Goal: Task Accomplishment & Management: Use online tool/utility

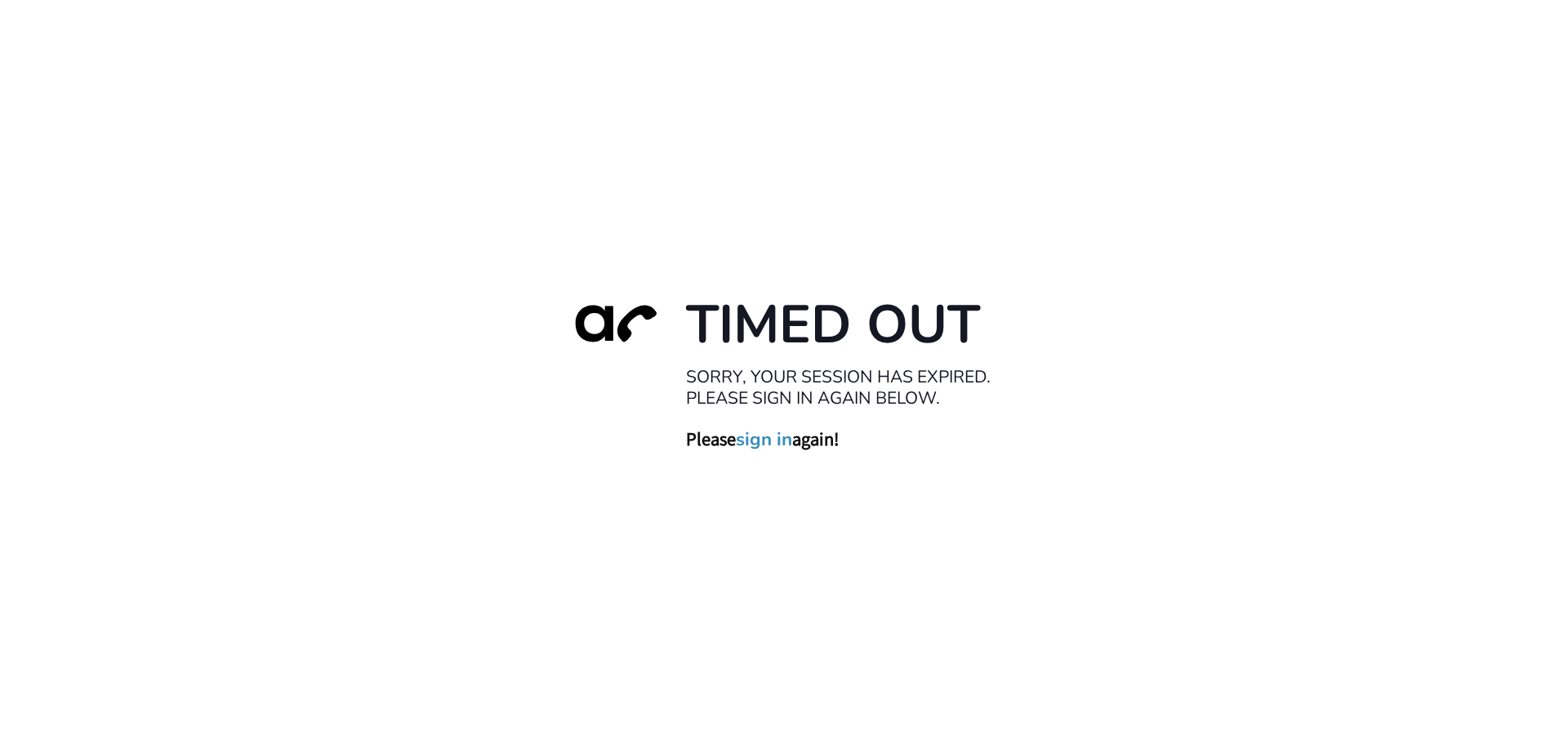
click at [755, 441] on link "sign in" at bounding box center [763, 438] width 56 height 23
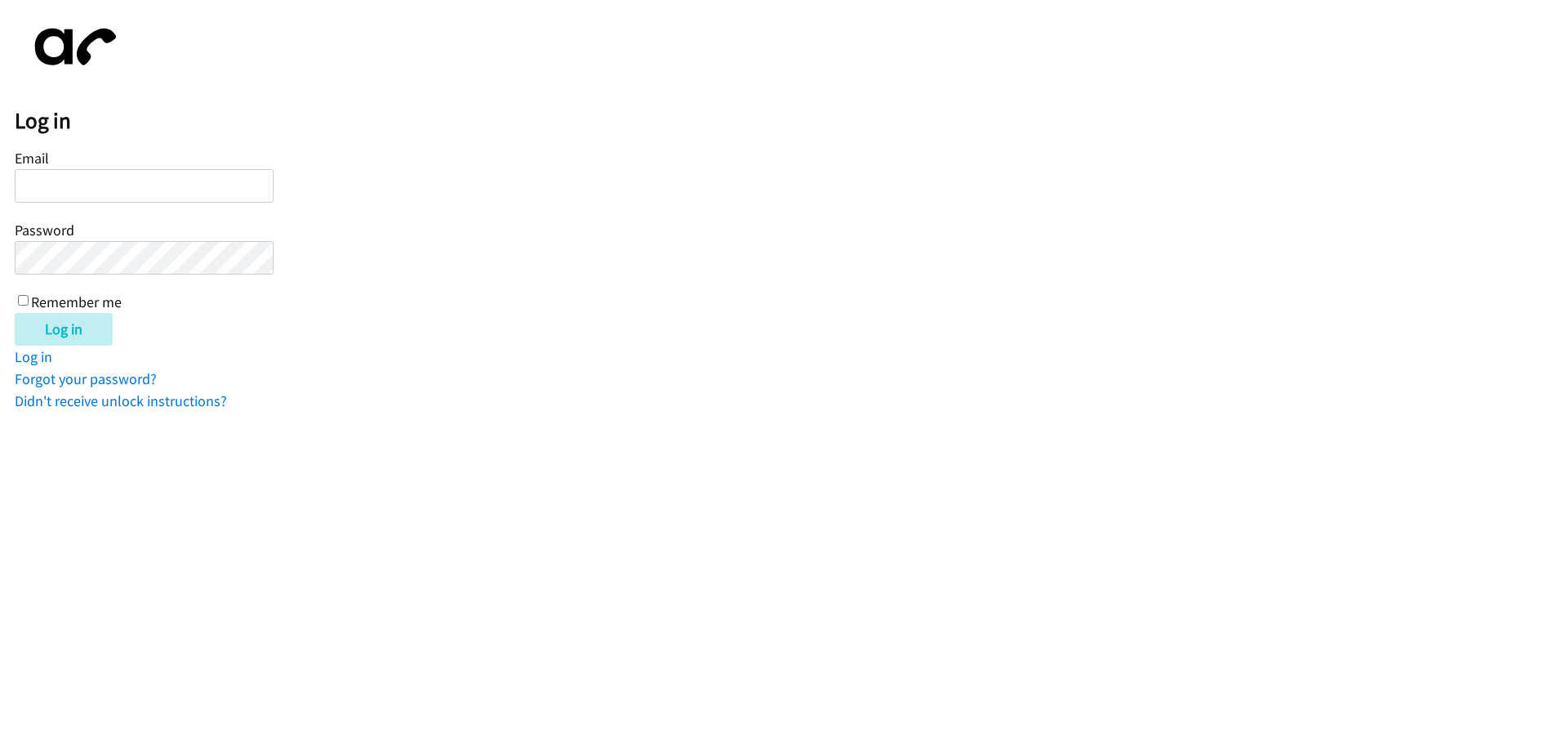
click at [227, 202] on div "Email Password Remember me" at bounding box center [144, 228] width 259 height 167
drag, startPoint x: 235, startPoint y: 191, endPoint x: 603, endPoint y: 4, distance: 412.8
click at [237, 190] on input "Email" at bounding box center [144, 186] width 259 height 34
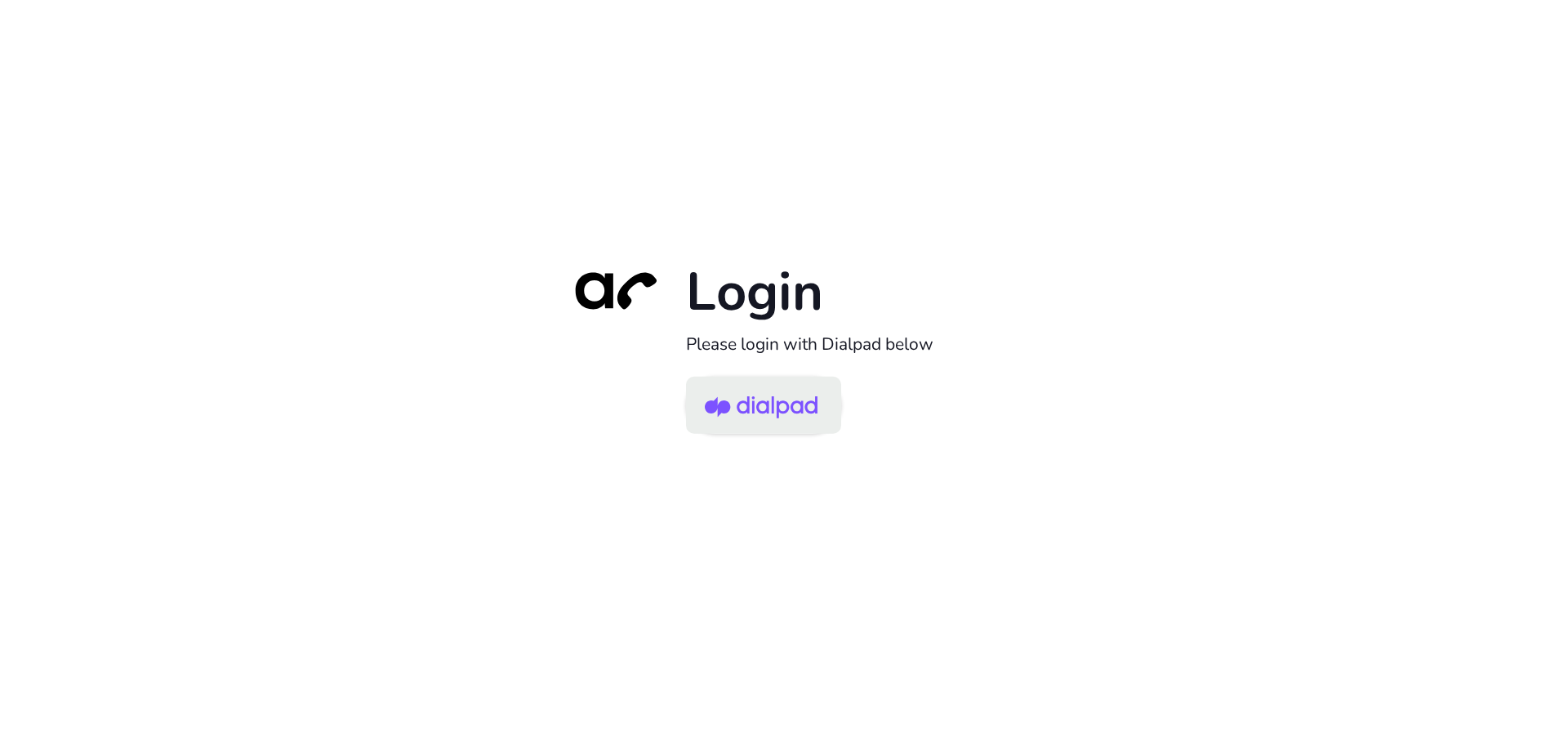
click at [744, 422] on img at bounding box center [761, 406] width 112 height 53
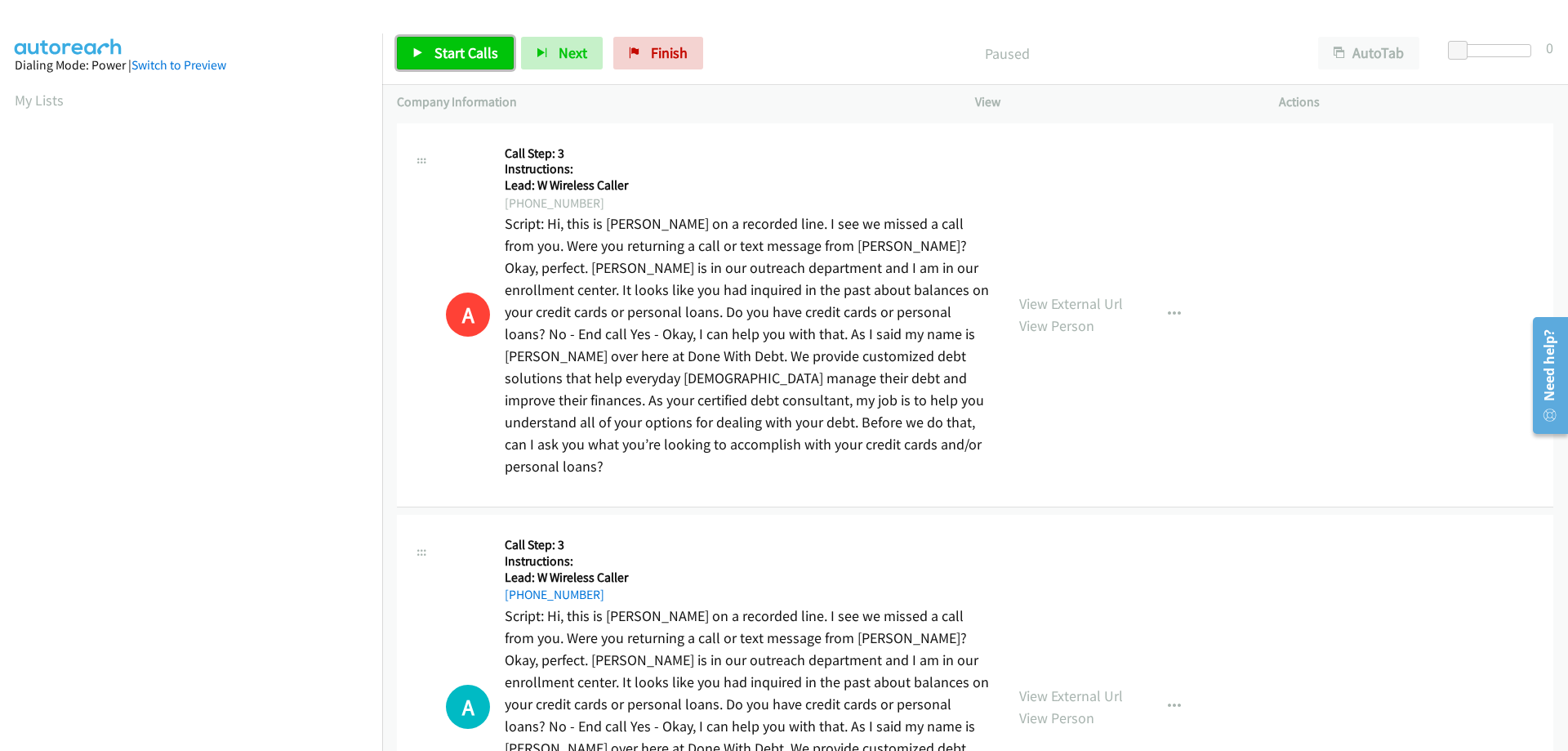
click at [472, 60] on span "Start Calls" at bounding box center [466, 53] width 64 height 18
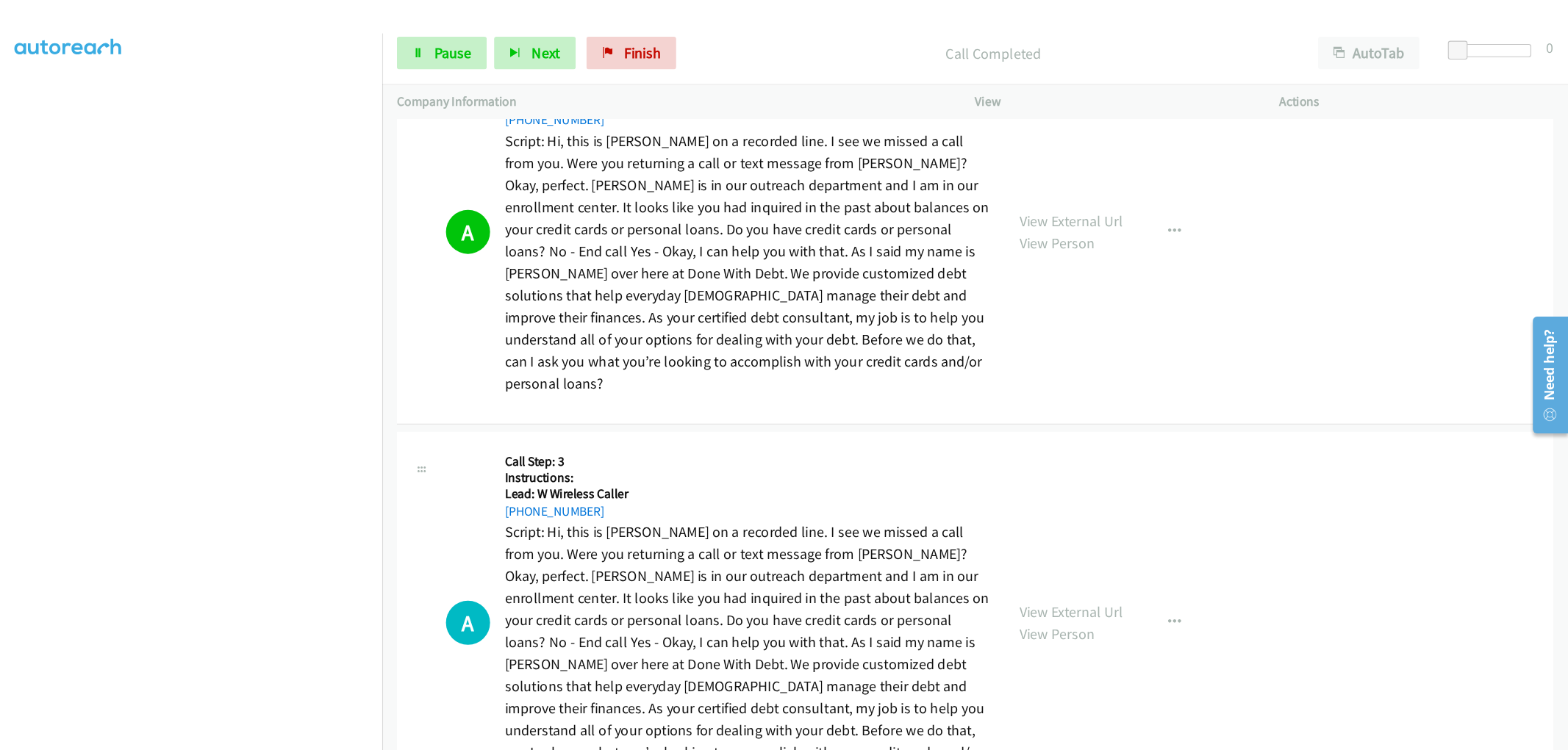
scroll to position [1984, 0]
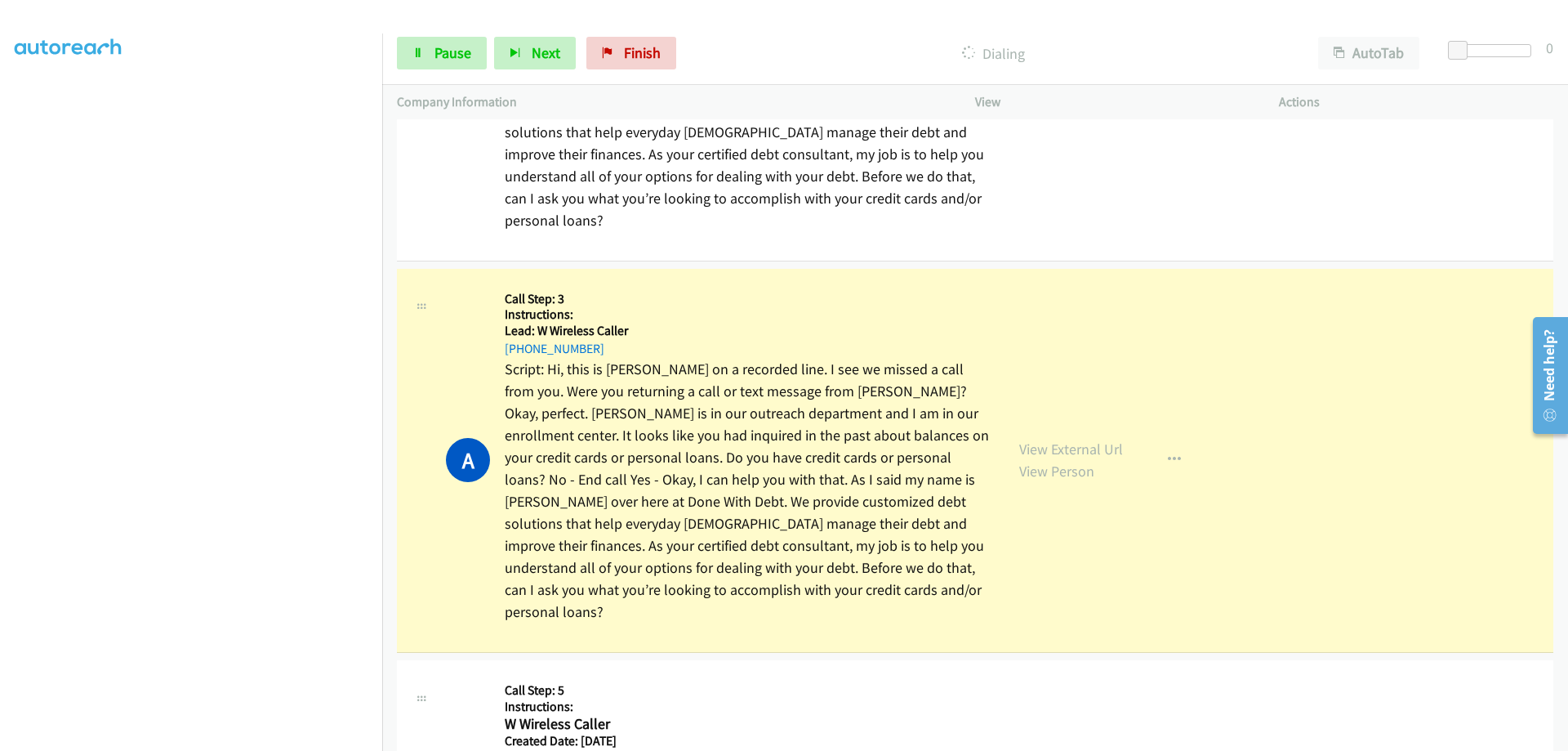
click at [866, 682] on h5 "Call Step: 5" at bounding box center [748, 690] width 485 height 16
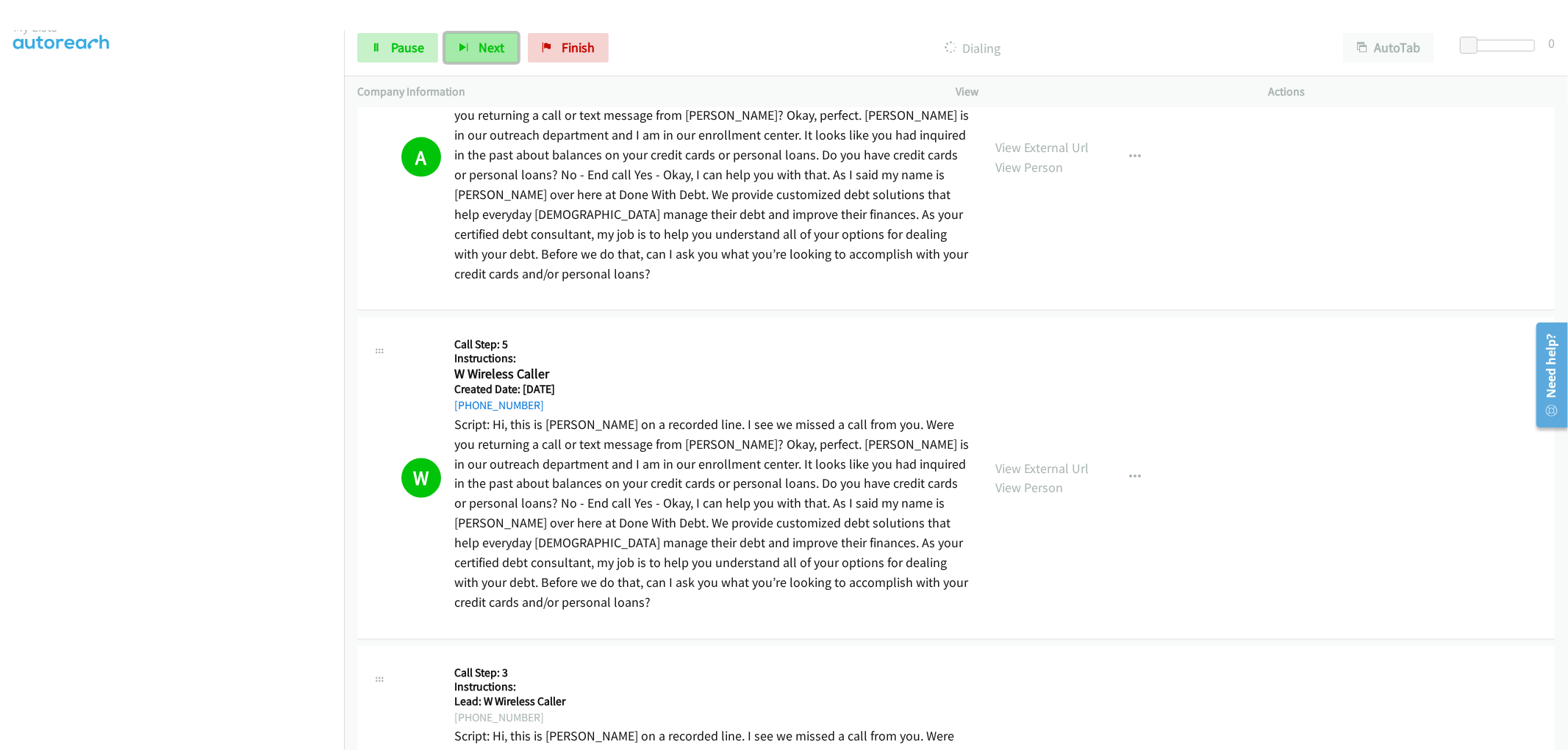
click at [475, 41] on button "Next" at bounding box center [481, 48] width 73 height 29
click at [482, 55] on span "Next" at bounding box center [491, 48] width 26 height 17
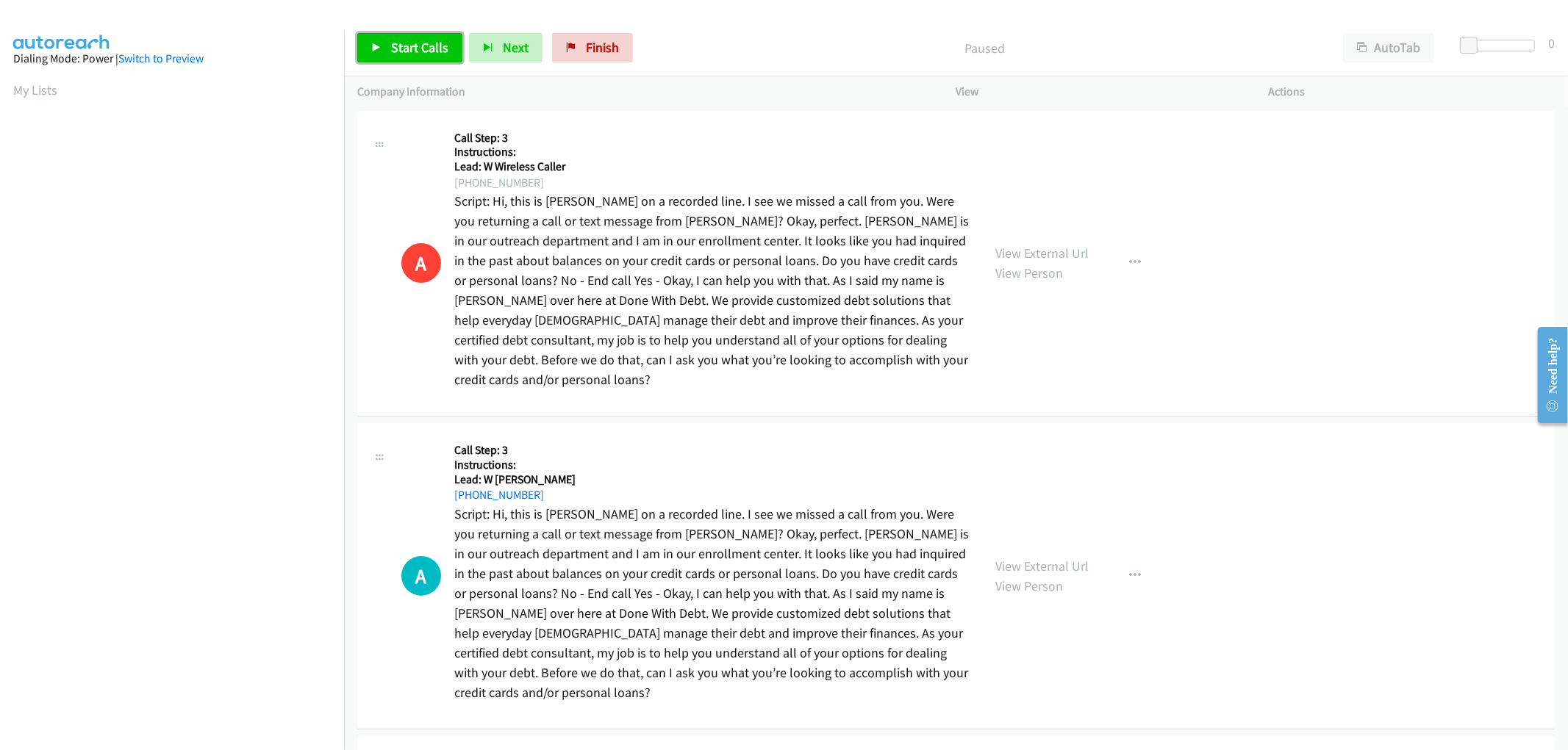
click at [399, 37] on link "Start Calls" at bounding box center [409, 48] width 105 height 29
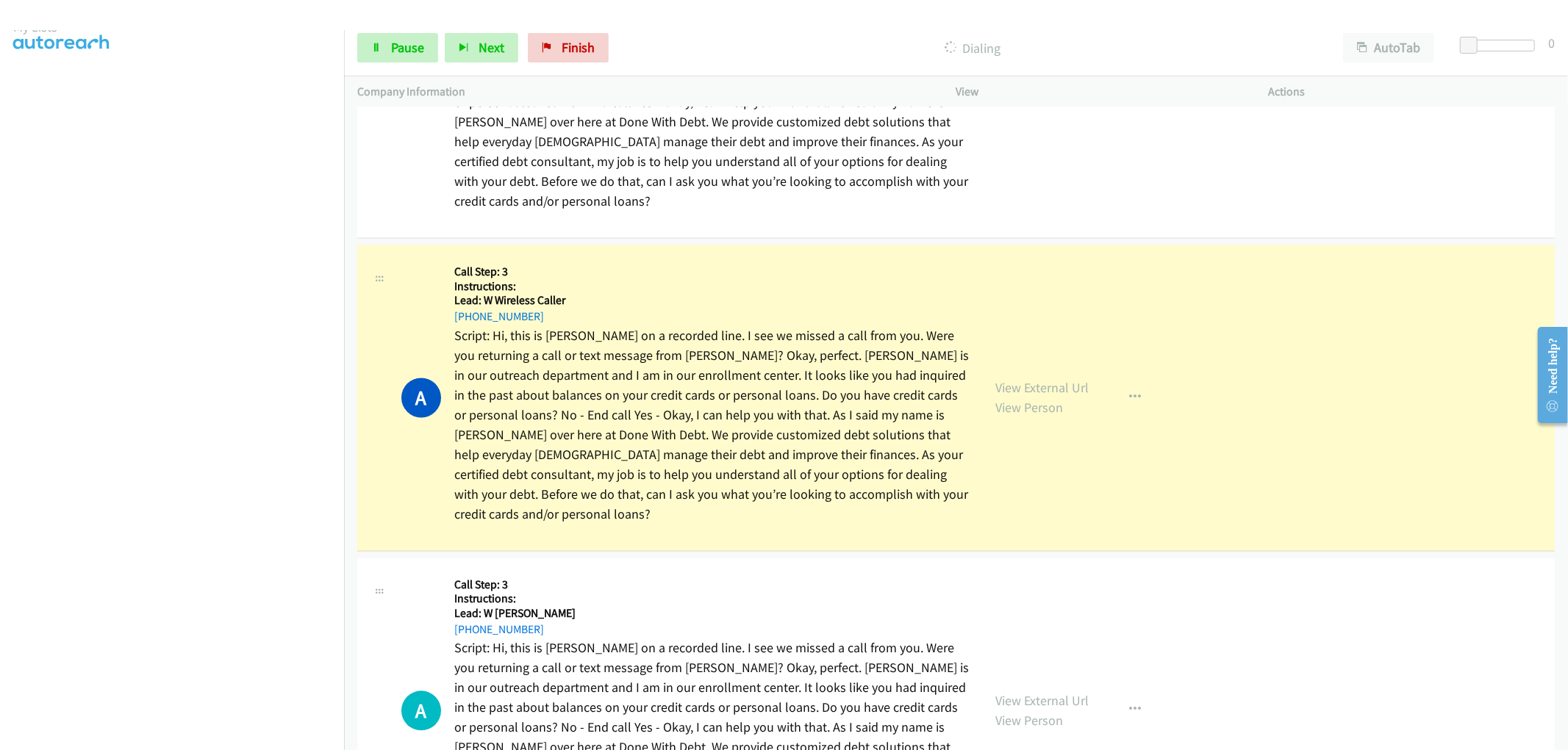
scroll to position [2285, 0]
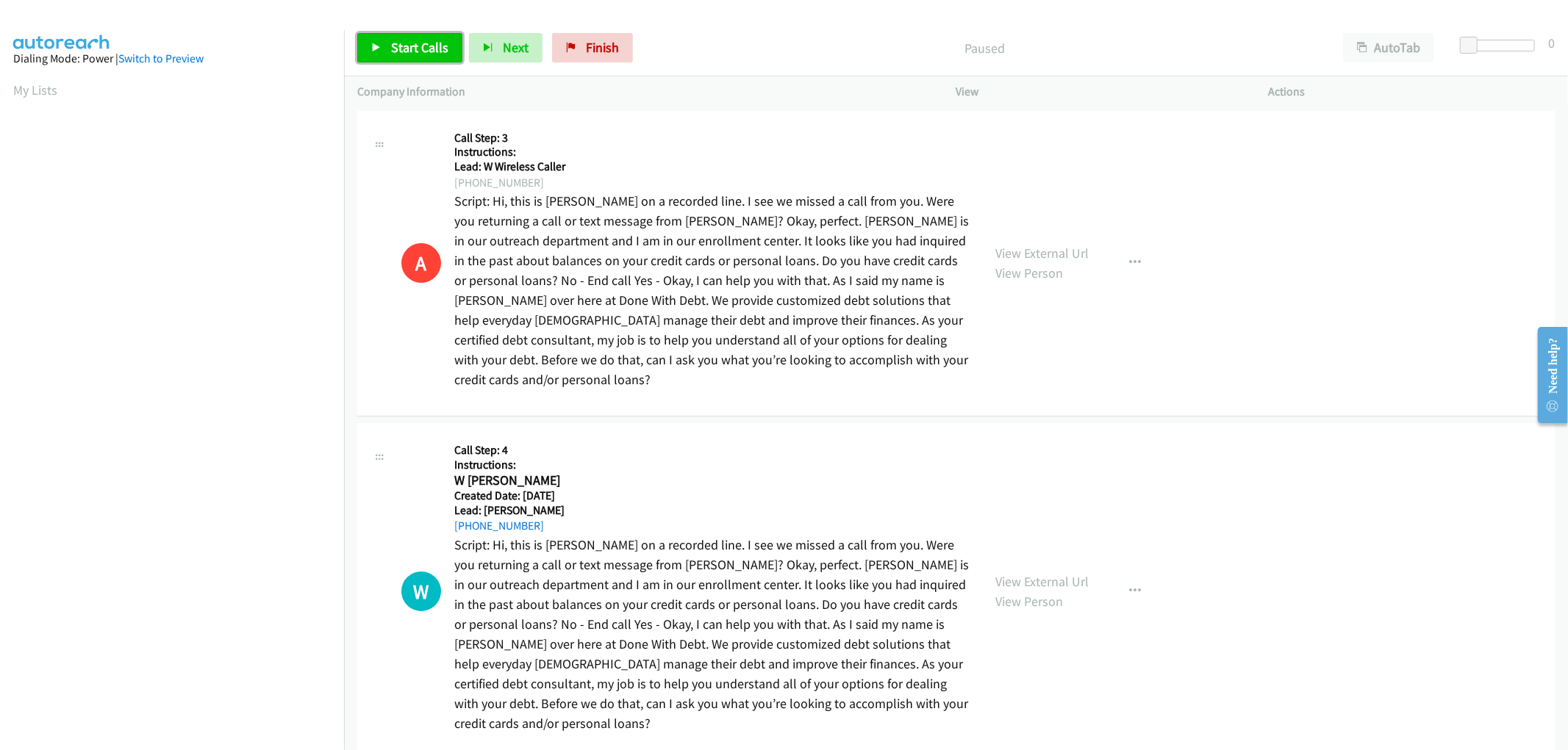
click at [387, 45] on link "Start Calls" at bounding box center [409, 48] width 105 height 29
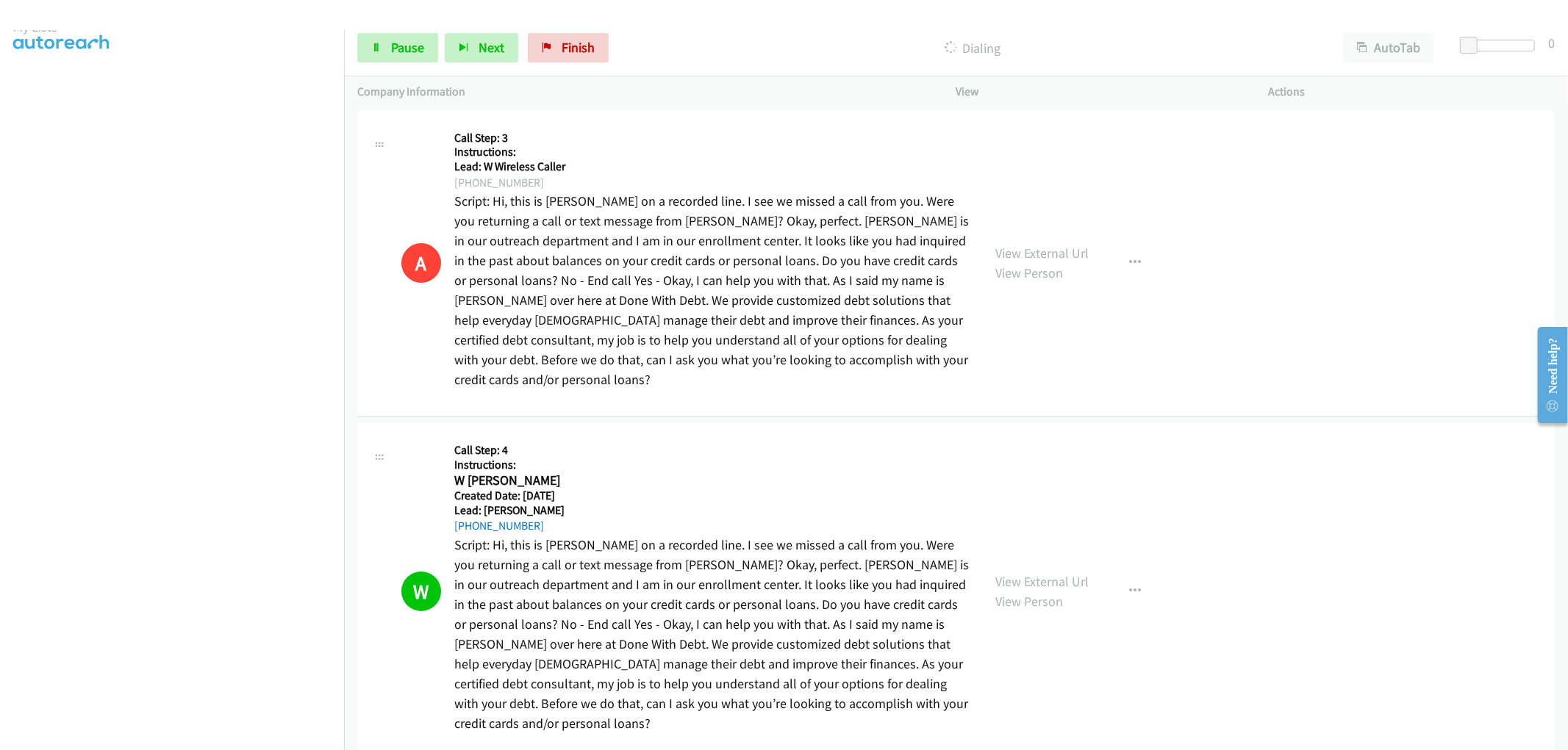
scroll to position [0, 12]
click at [484, 54] on span "Next" at bounding box center [491, 48] width 26 height 17
click at [496, 41] on span "Next" at bounding box center [491, 48] width 26 height 17
click at [459, 41] on button "Next" at bounding box center [481, 48] width 73 height 29
click at [464, 63] on div "Start Calls Pause Next Finish Dialing AutoTab AutoTab 0" at bounding box center [956, 48] width 1224 height 57
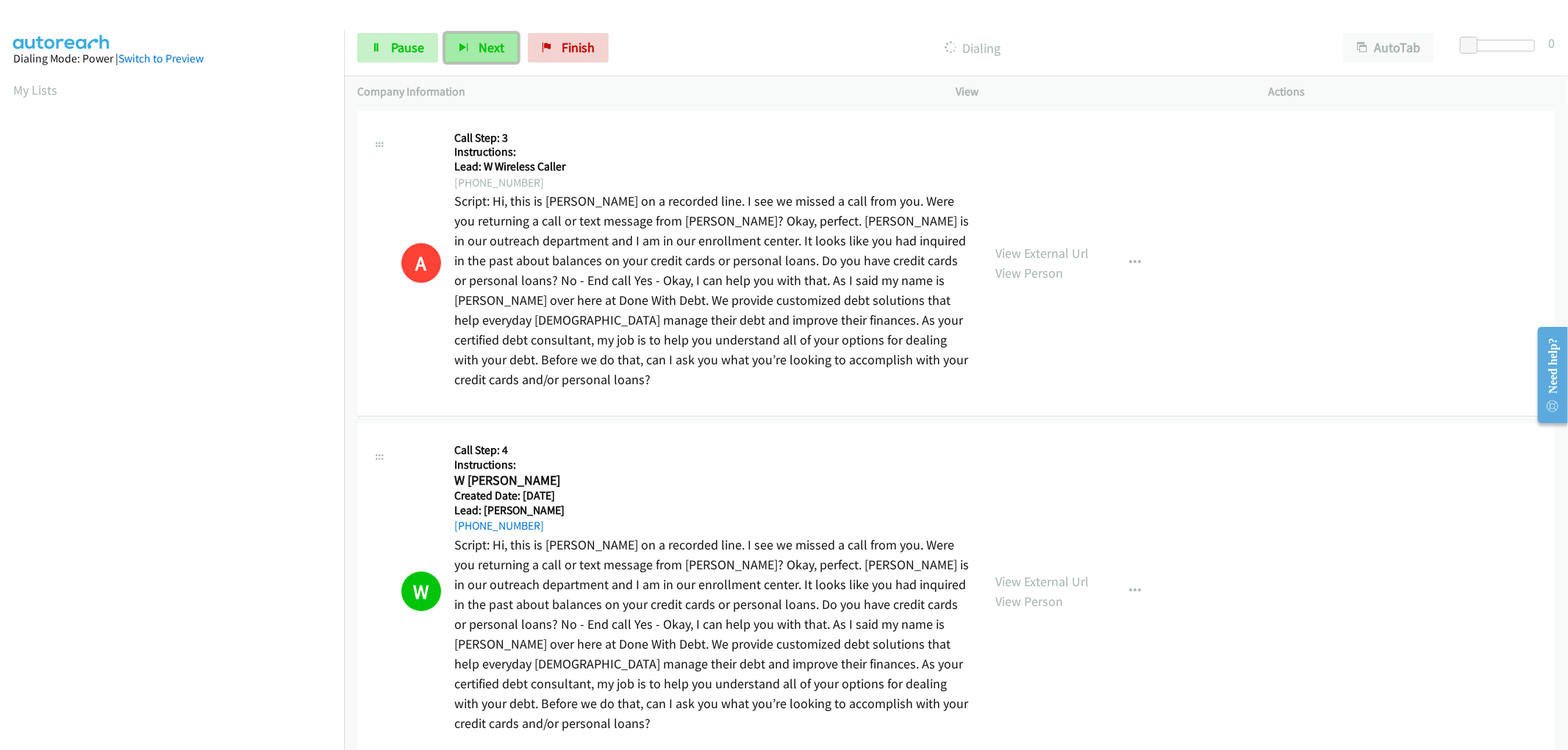
click at [470, 54] on button "Next" at bounding box center [481, 48] width 73 height 29
click at [476, 40] on button "Next" at bounding box center [481, 48] width 73 height 29
click at [482, 56] on button "Next" at bounding box center [481, 48] width 73 height 29
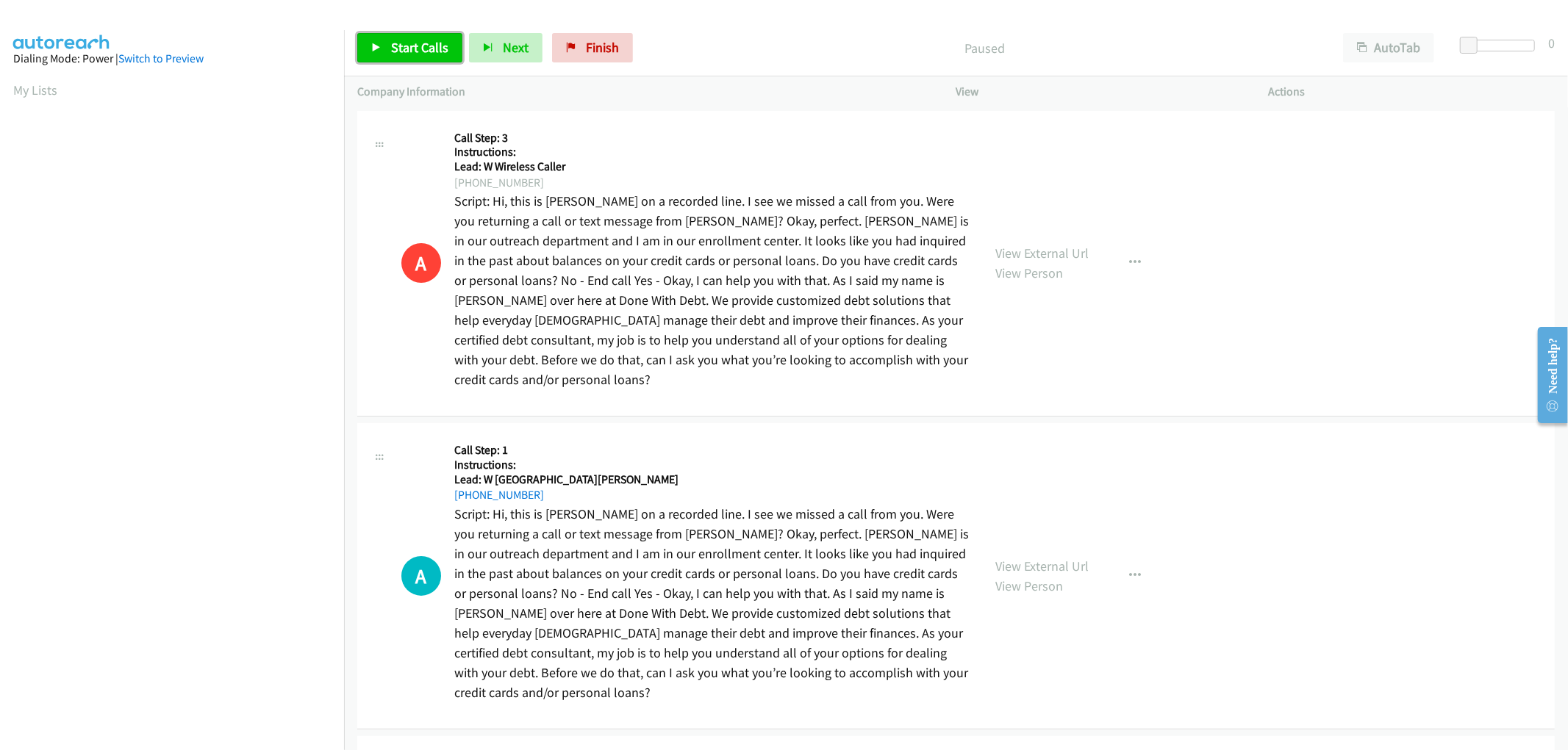
click at [377, 47] on icon at bounding box center [377, 48] width 11 height 11
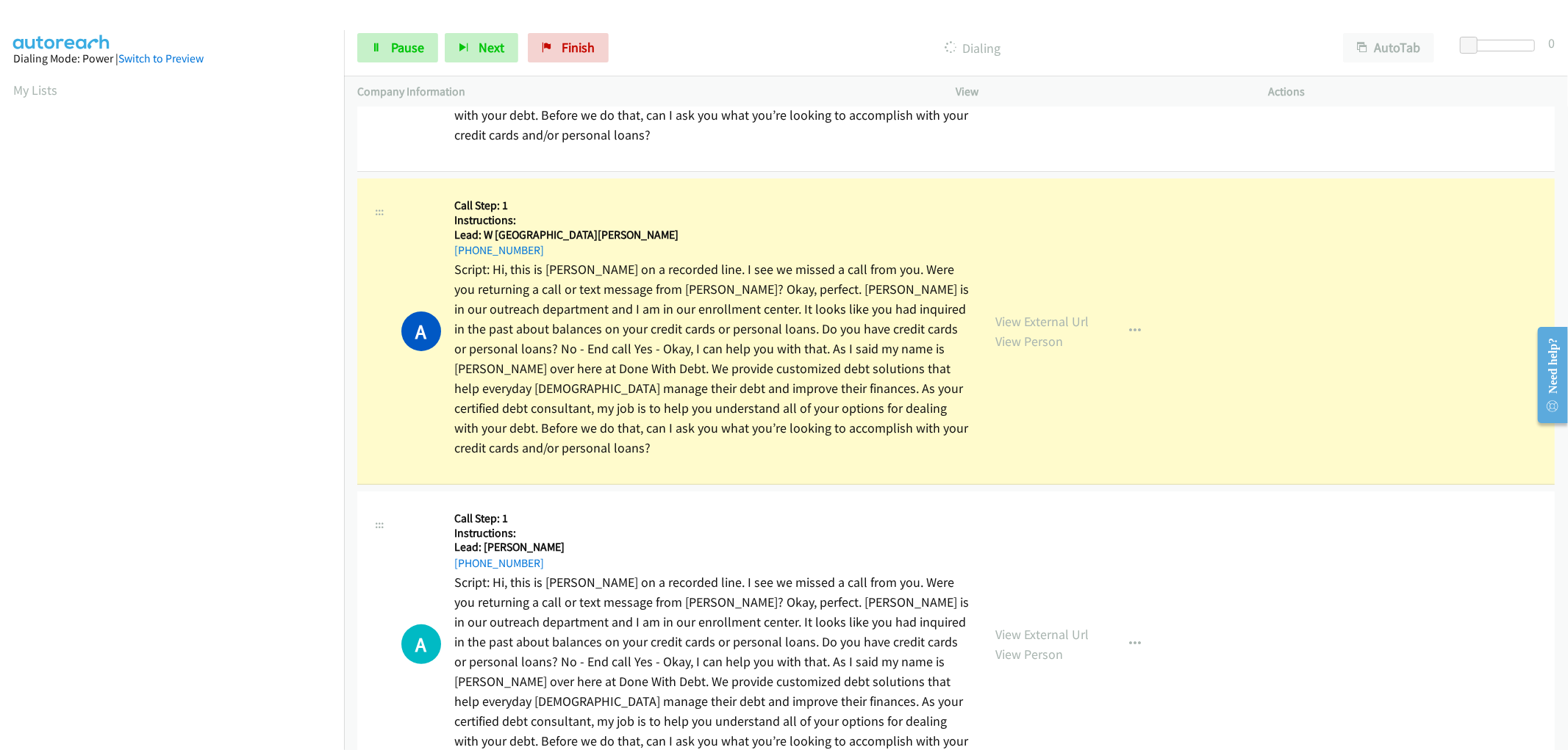
scroll to position [75, 0]
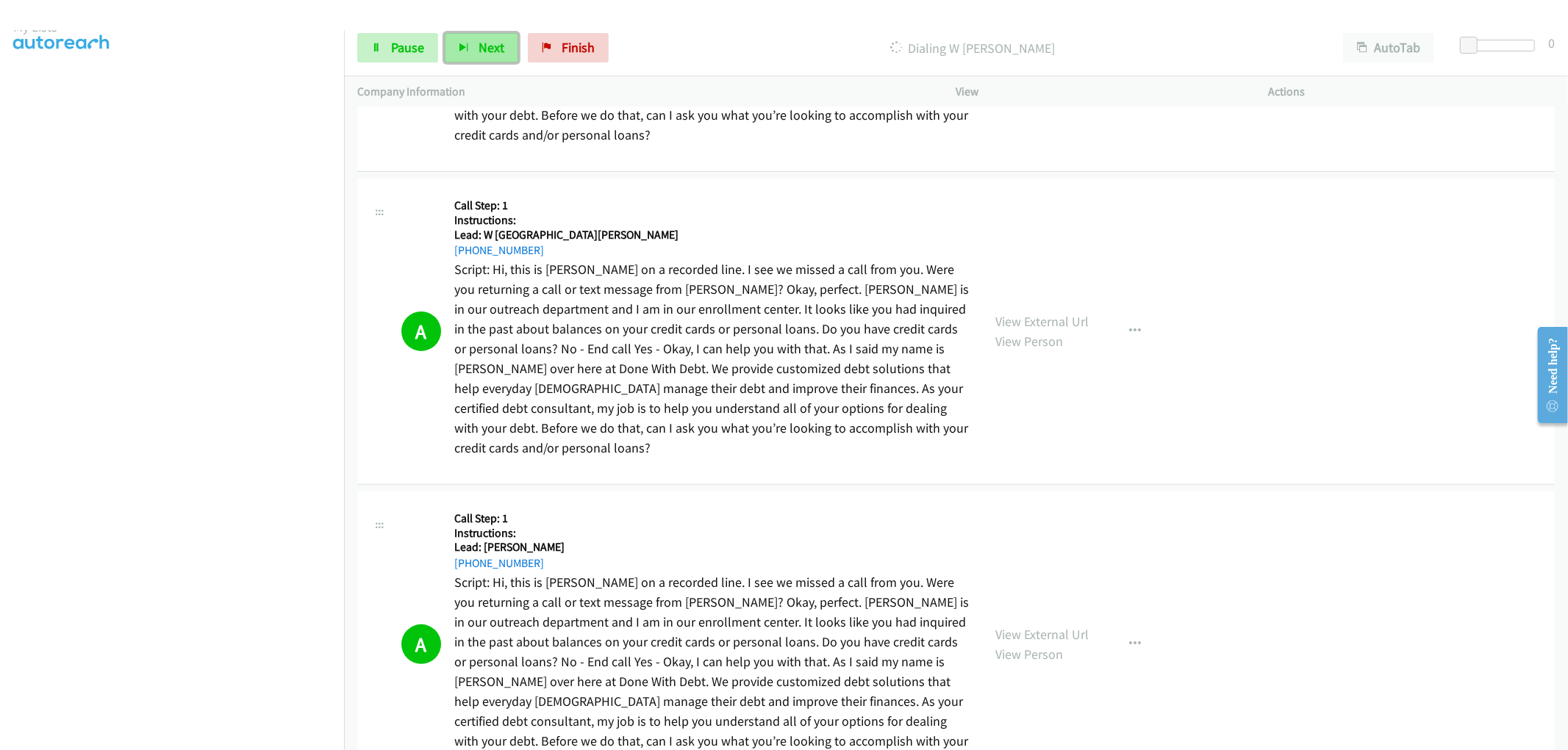
click at [495, 35] on button "Next" at bounding box center [481, 48] width 73 height 29
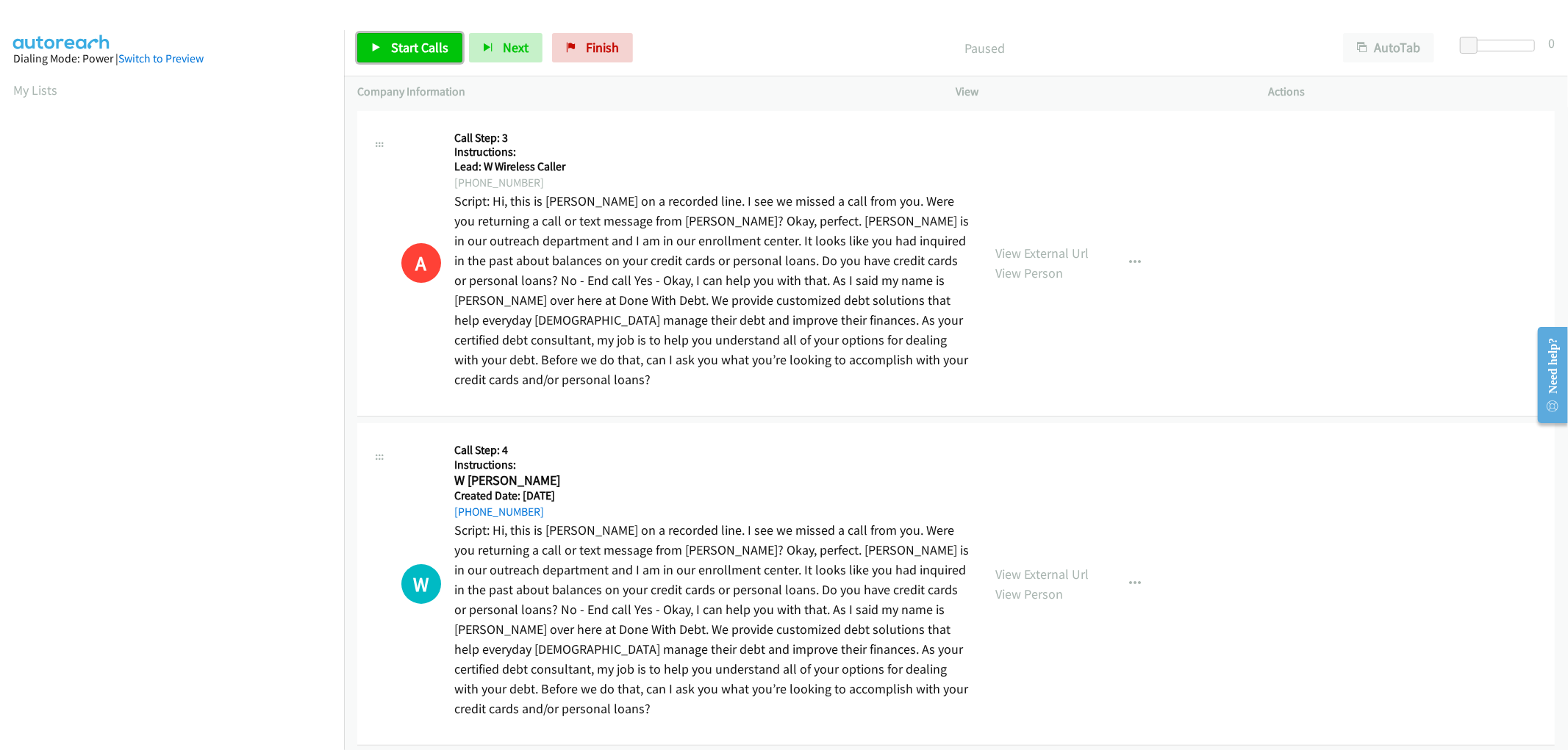
click at [427, 46] on span "Start Calls" at bounding box center [420, 48] width 57 height 17
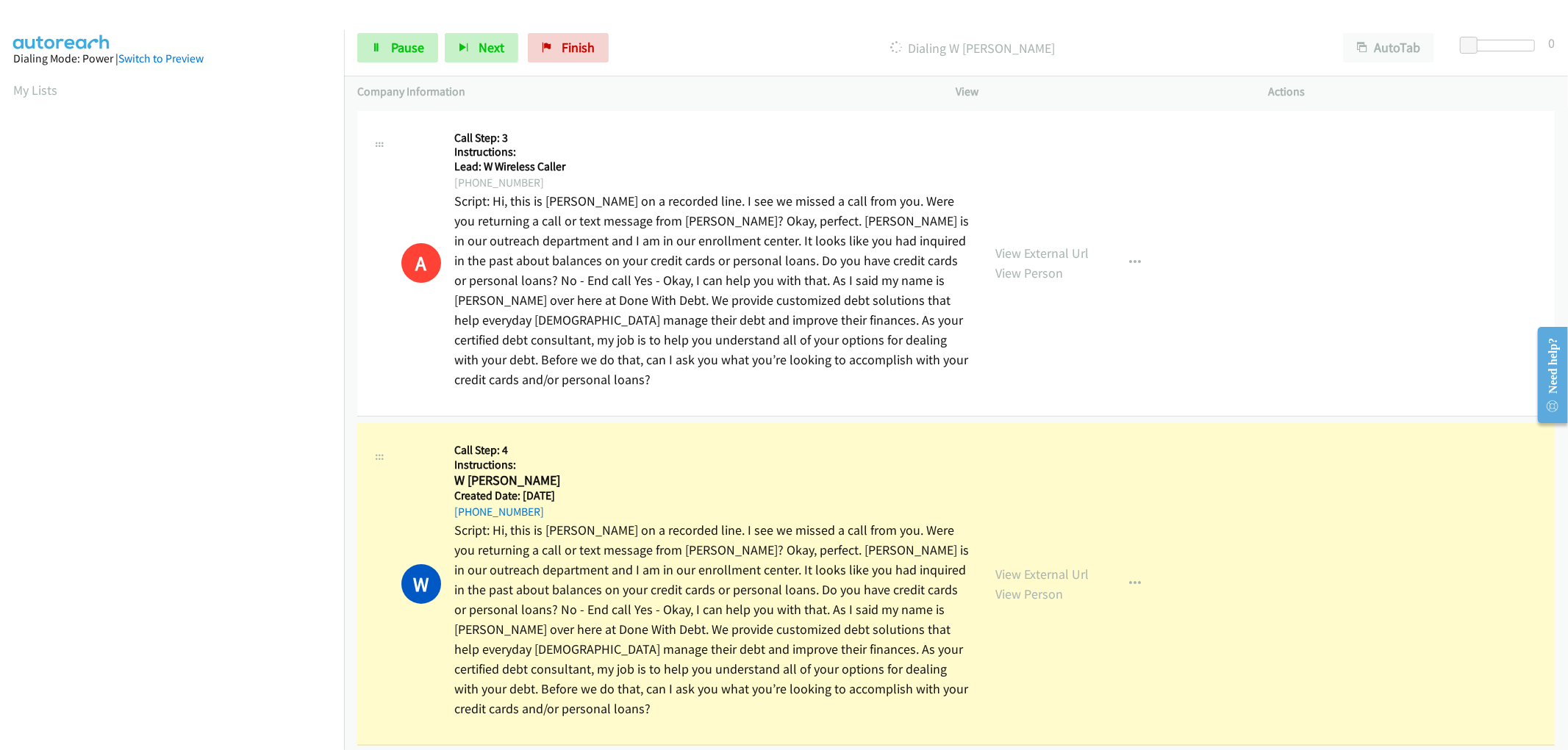
scroll to position [75, 0]
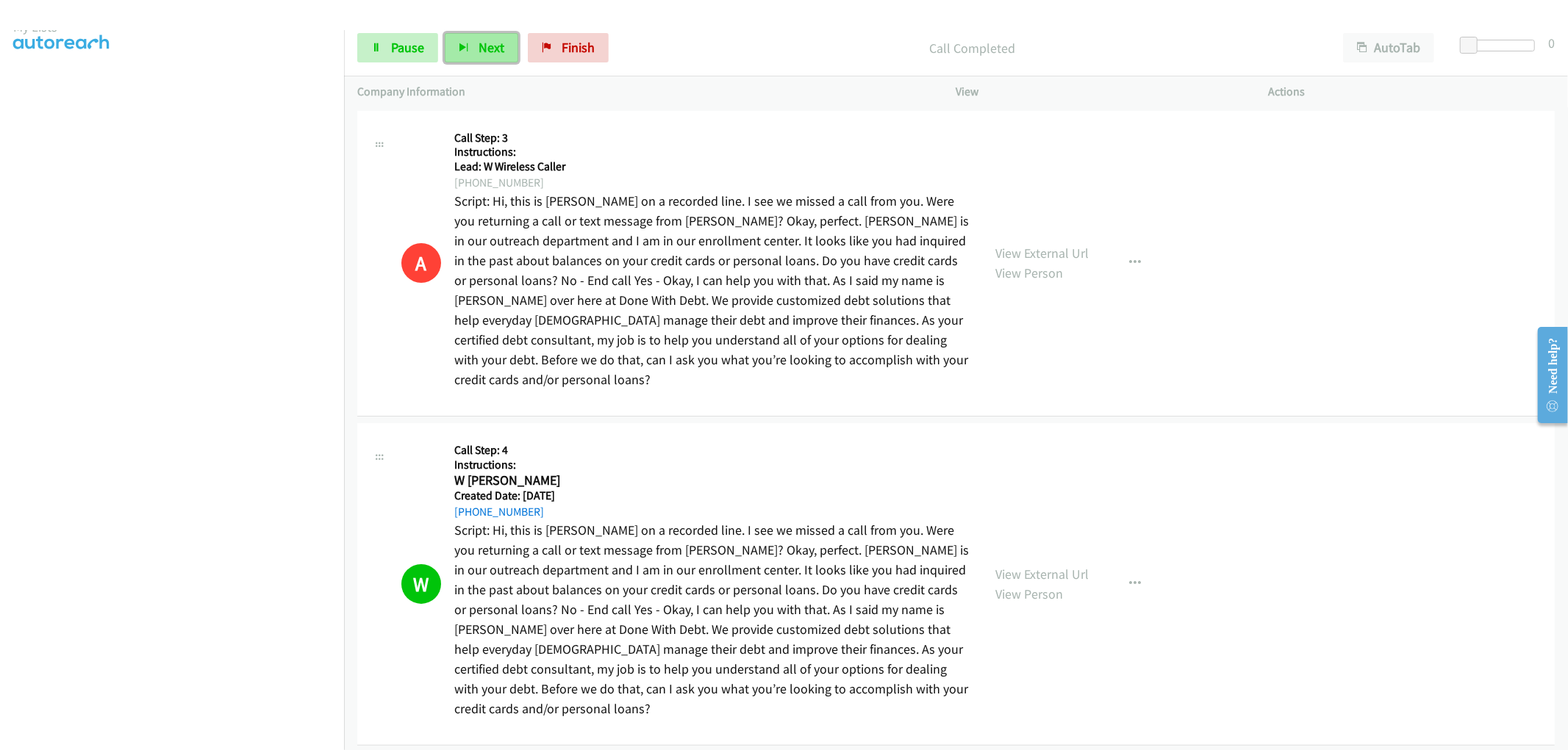
click at [471, 60] on button "Next" at bounding box center [481, 48] width 73 height 29
click at [469, 47] on button "Next" at bounding box center [481, 48] width 73 height 29
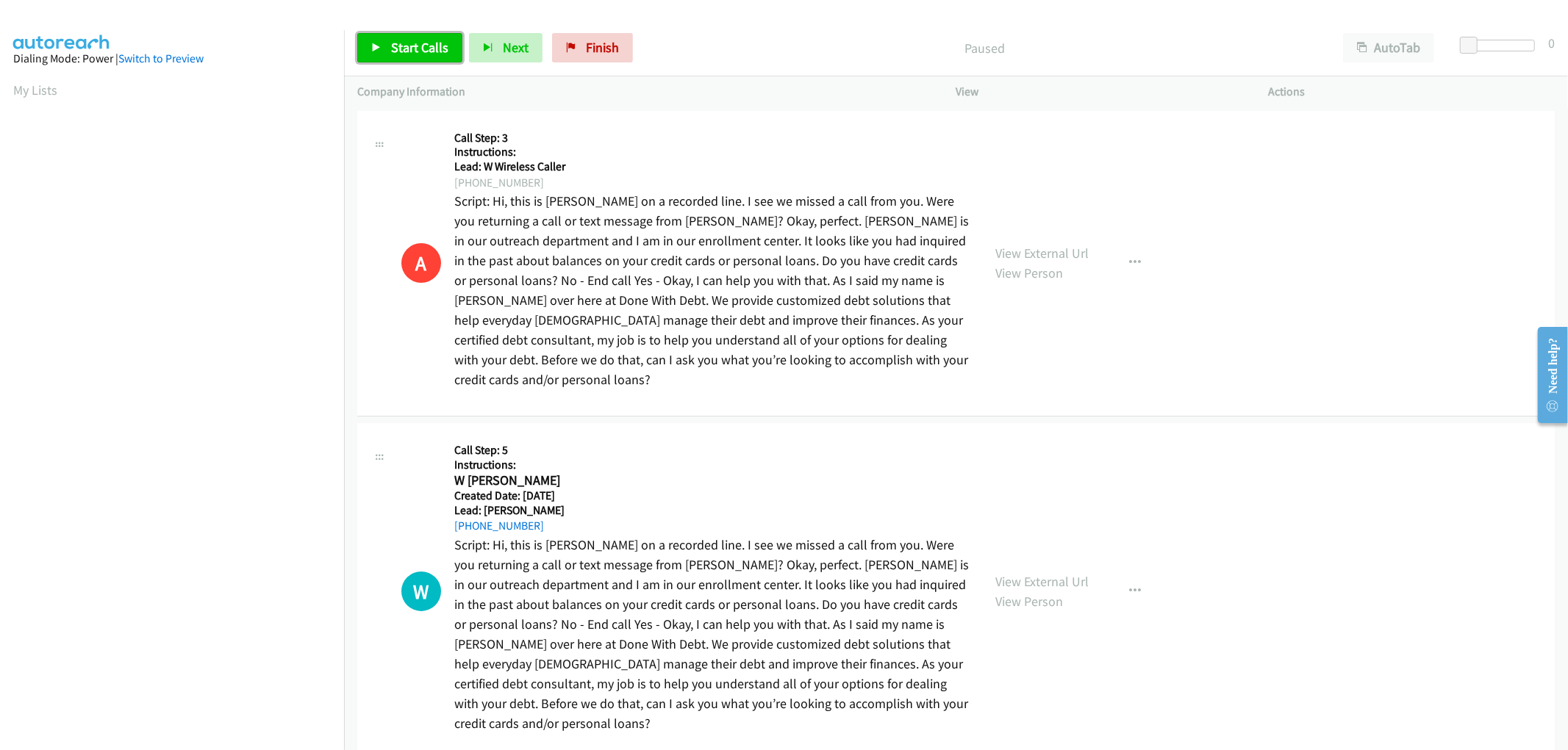
click at [424, 45] on span "Start Calls" at bounding box center [420, 48] width 57 height 17
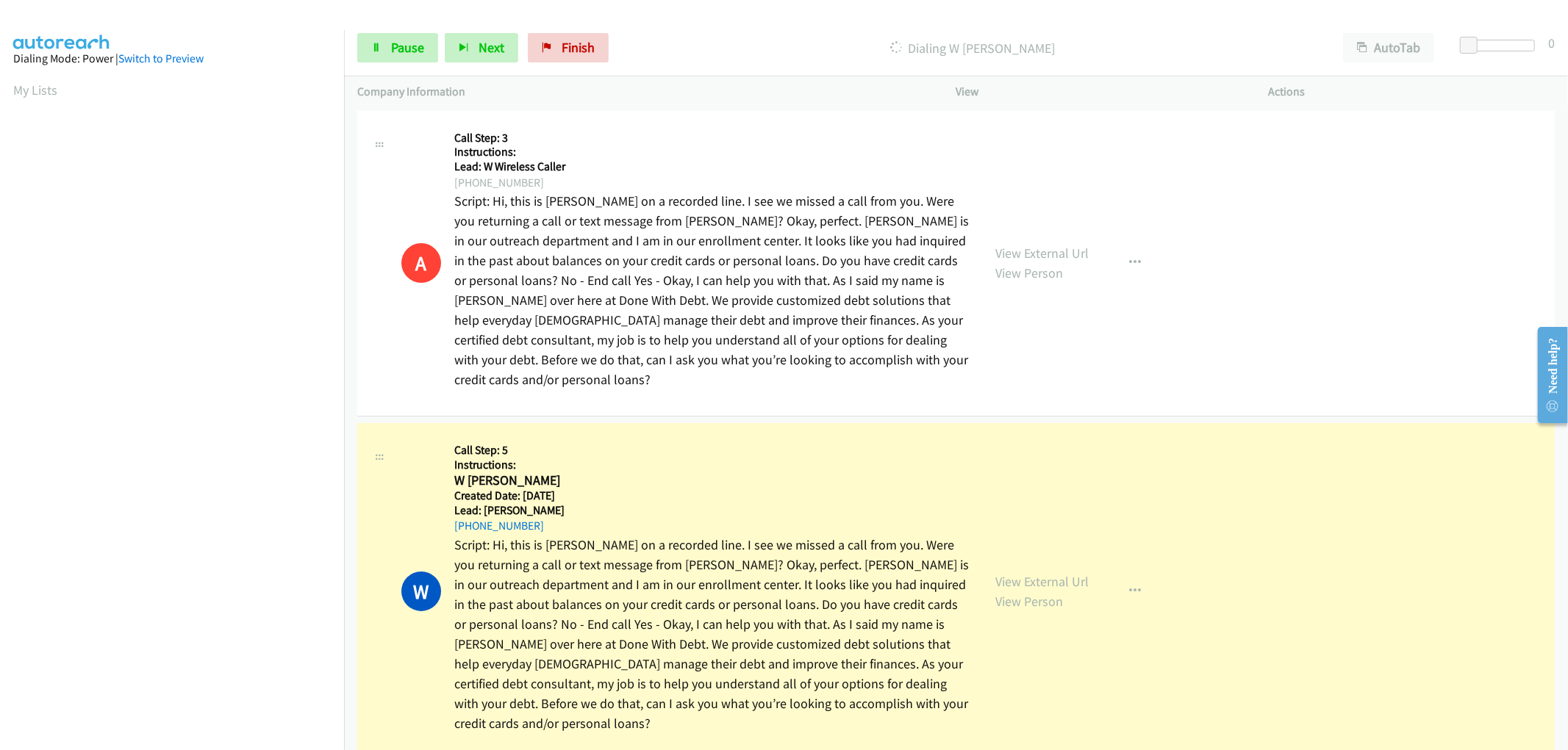
scroll to position [75, 0]
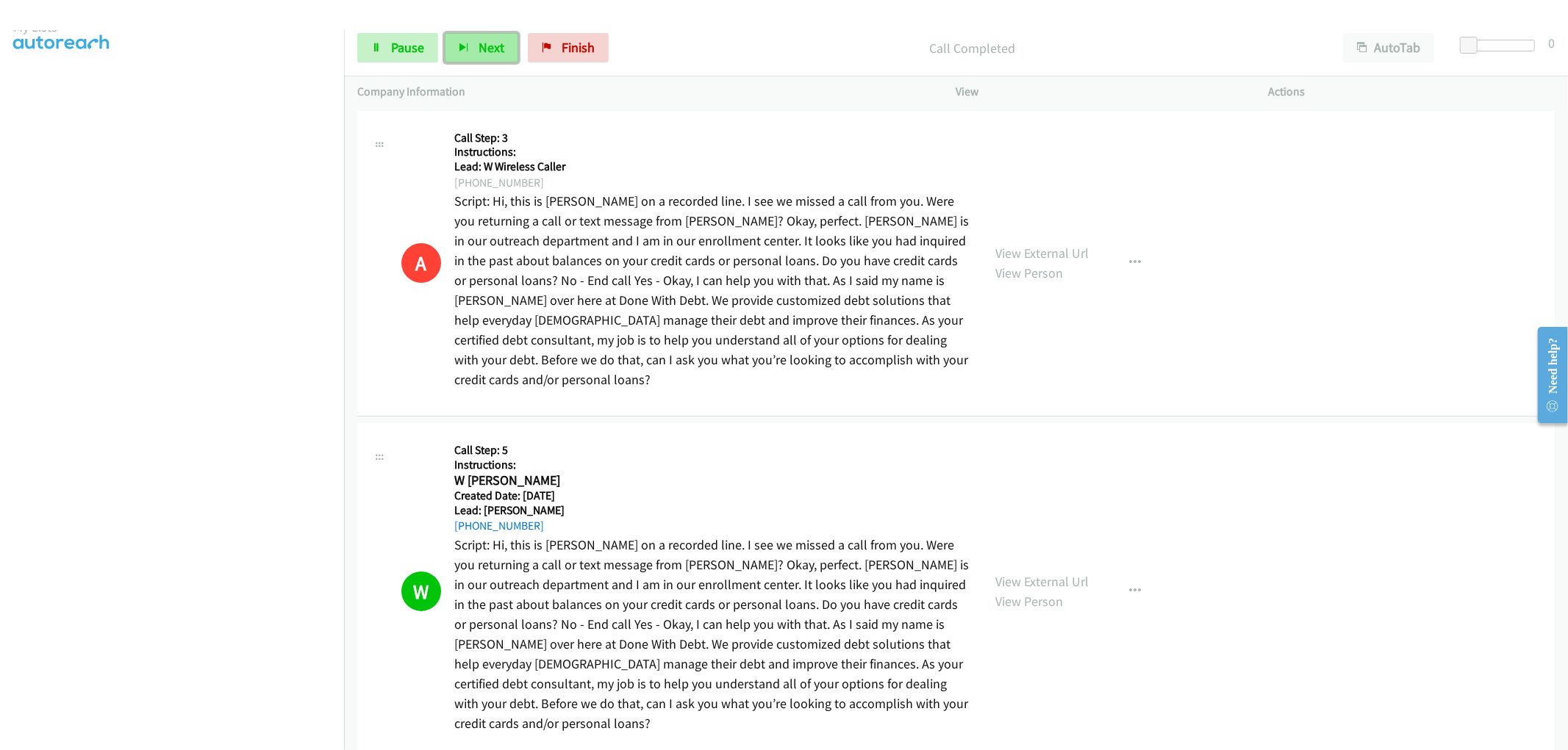
click at [494, 41] on span "Next" at bounding box center [491, 48] width 26 height 17
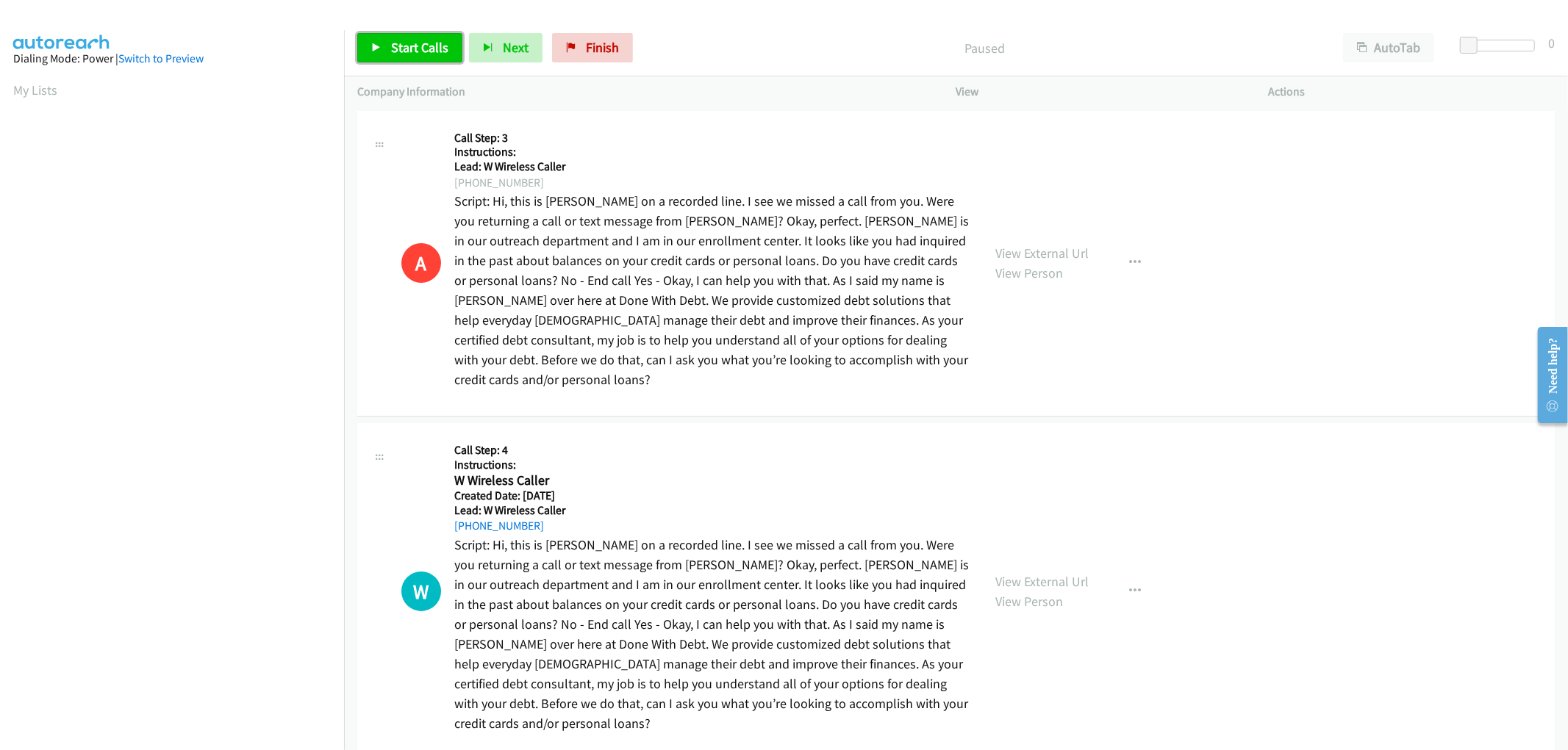
click at [375, 48] on icon at bounding box center [377, 48] width 11 height 11
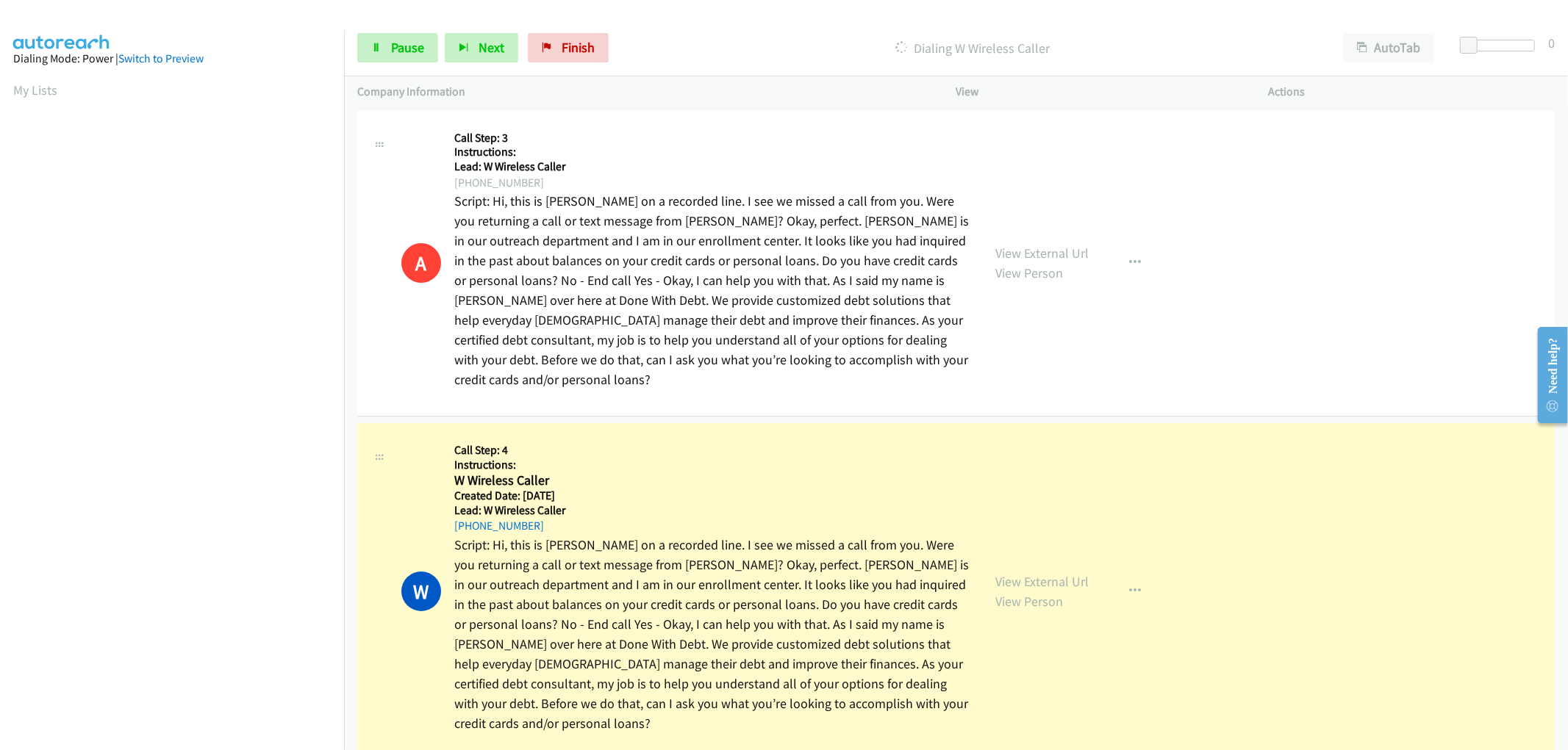
scroll to position [75, 0]
